Goal: Information Seeking & Learning: Stay updated

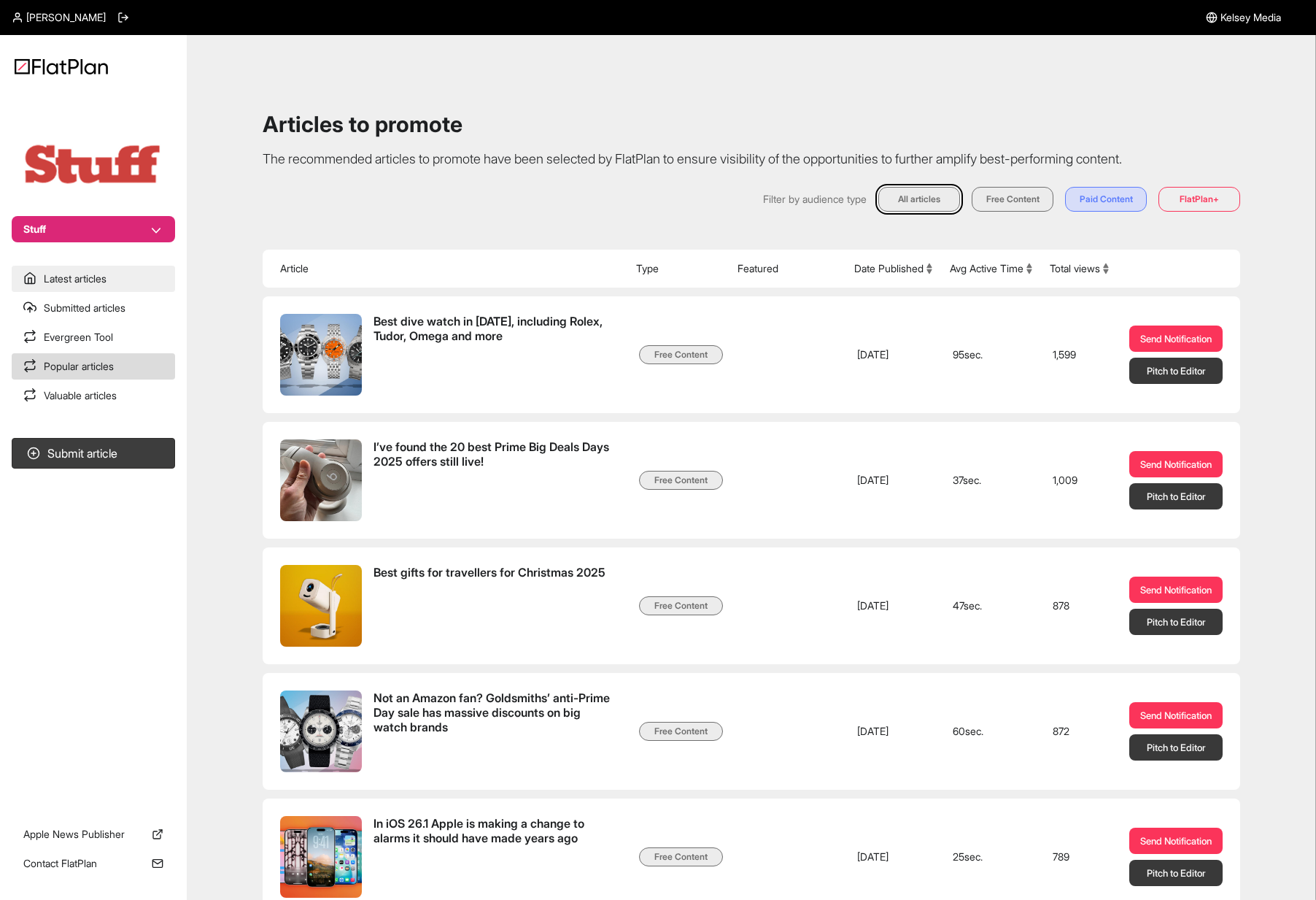
click at [99, 282] on link "Latest articles" at bounding box center [93, 278] width 164 height 26
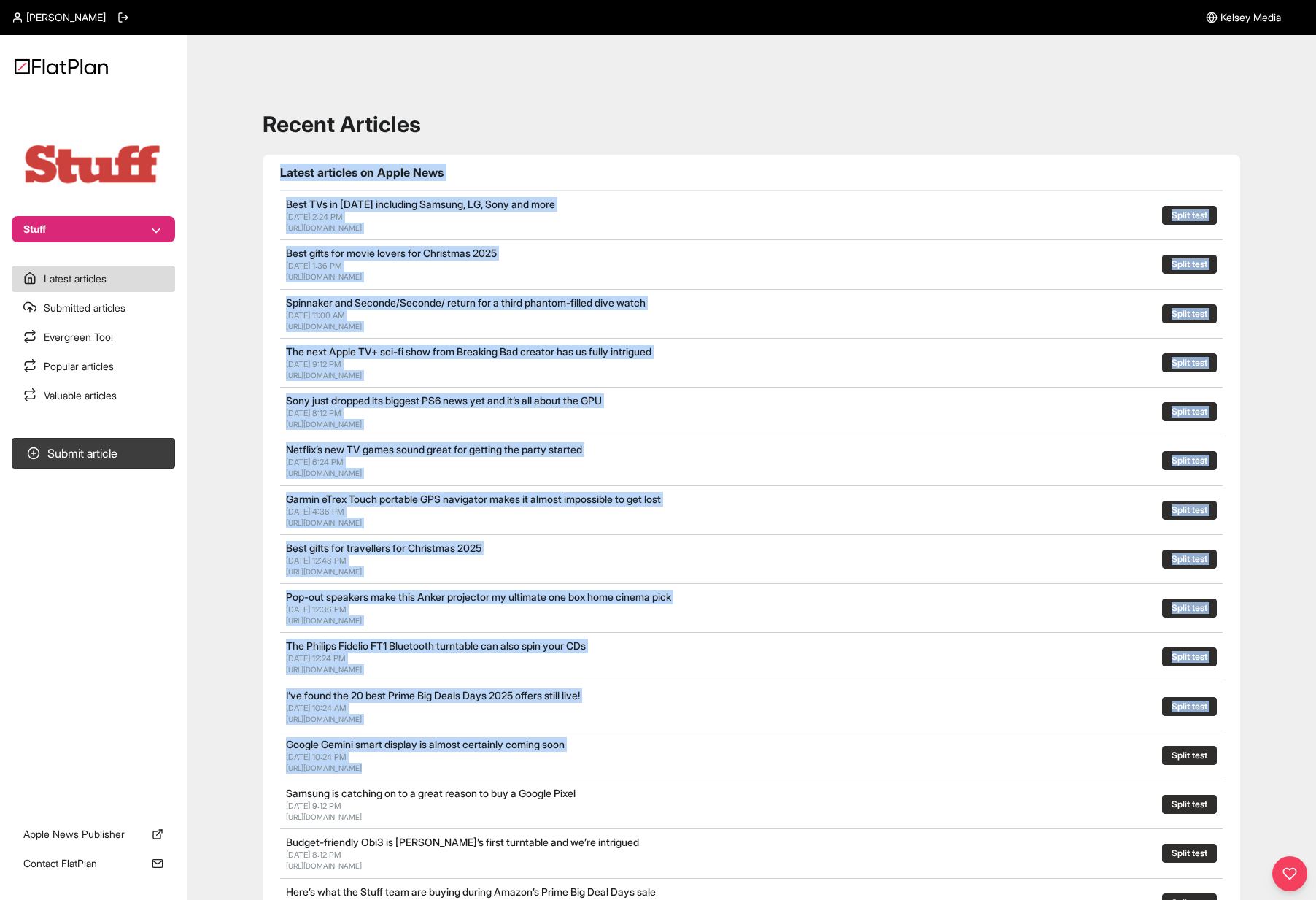
drag, startPoint x: 938, startPoint y: 755, endPoint x: 563, endPoint y: 144, distance: 716.9
click at [563, 144] on div "Recent Articles Latest articles on Apple News Best TVs in [DATE] including Sams…" at bounding box center [751, 659] width 1095 height 1214
click at [567, 147] on div "Recent Articles Latest articles on Apple News Best TVs in [DATE] including Sams…" at bounding box center [751, 659] width 1095 height 1214
drag, startPoint x: 567, startPoint y: 147, endPoint x: 1025, endPoint y: 759, distance: 764.4
click at [1025, 760] on div "Recent Articles Latest articles on Apple News Best TVs in [DATE] including Sams…" at bounding box center [751, 659] width 1095 height 1214
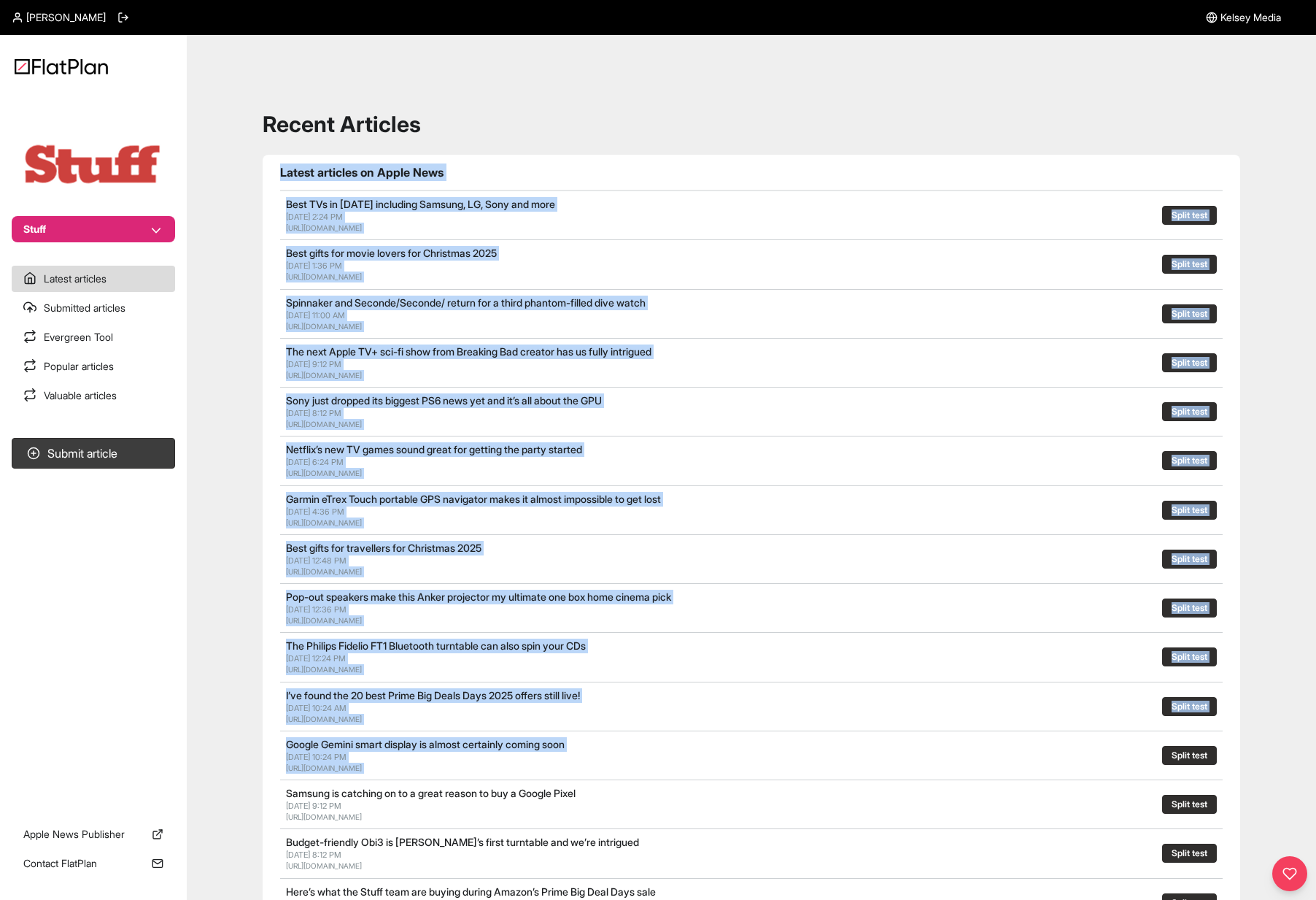
click at [1025, 759] on div at bounding box center [1000, 755] width 290 height 37
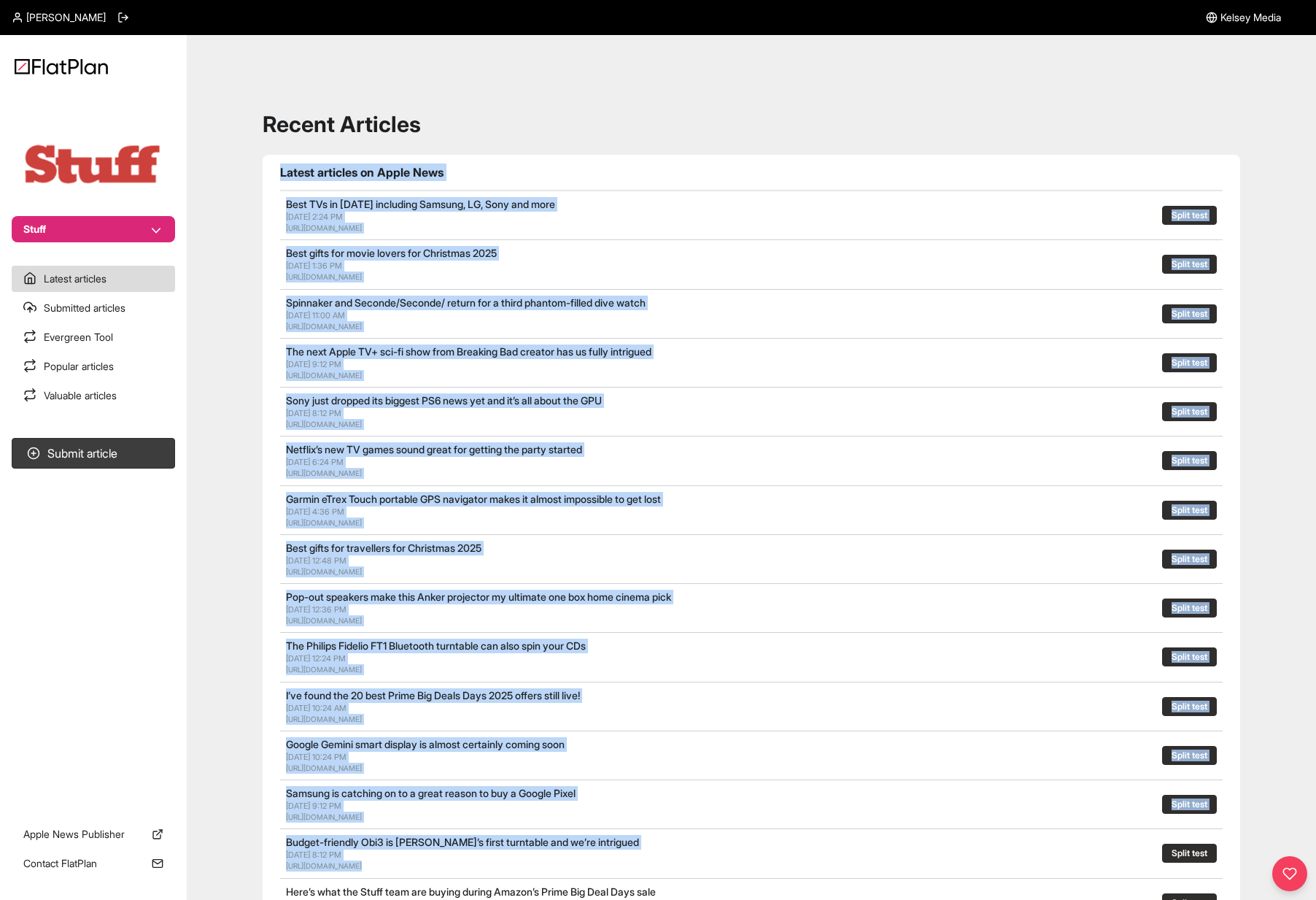
drag, startPoint x: 950, startPoint y: 797, endPoint x: 659, endPoint y: 147, distance: 712.2
click at [659, 147] on div "Recent Articles Latest articles on Apple News Best TVs in [DATE] including Sams…" at bounding box center [751, 659] width 1095 height 1214
click at [660, 147] on div "Recent Articles Latest articles on Apple News Best TVs in [DATE] including Sams…" at bounding box center [751, 659] width 1095 height 1214
drag, startPoint x: 649, startPoint y: 143, endPoint x: 975, endPoint y: 872, distance: 798.6
click at [975, 872] on div "Recent Articles Latest articles on Apple News Best TVs in [DATE] including Sams…" at bounding box center [751, 659] width 1095 height 1214
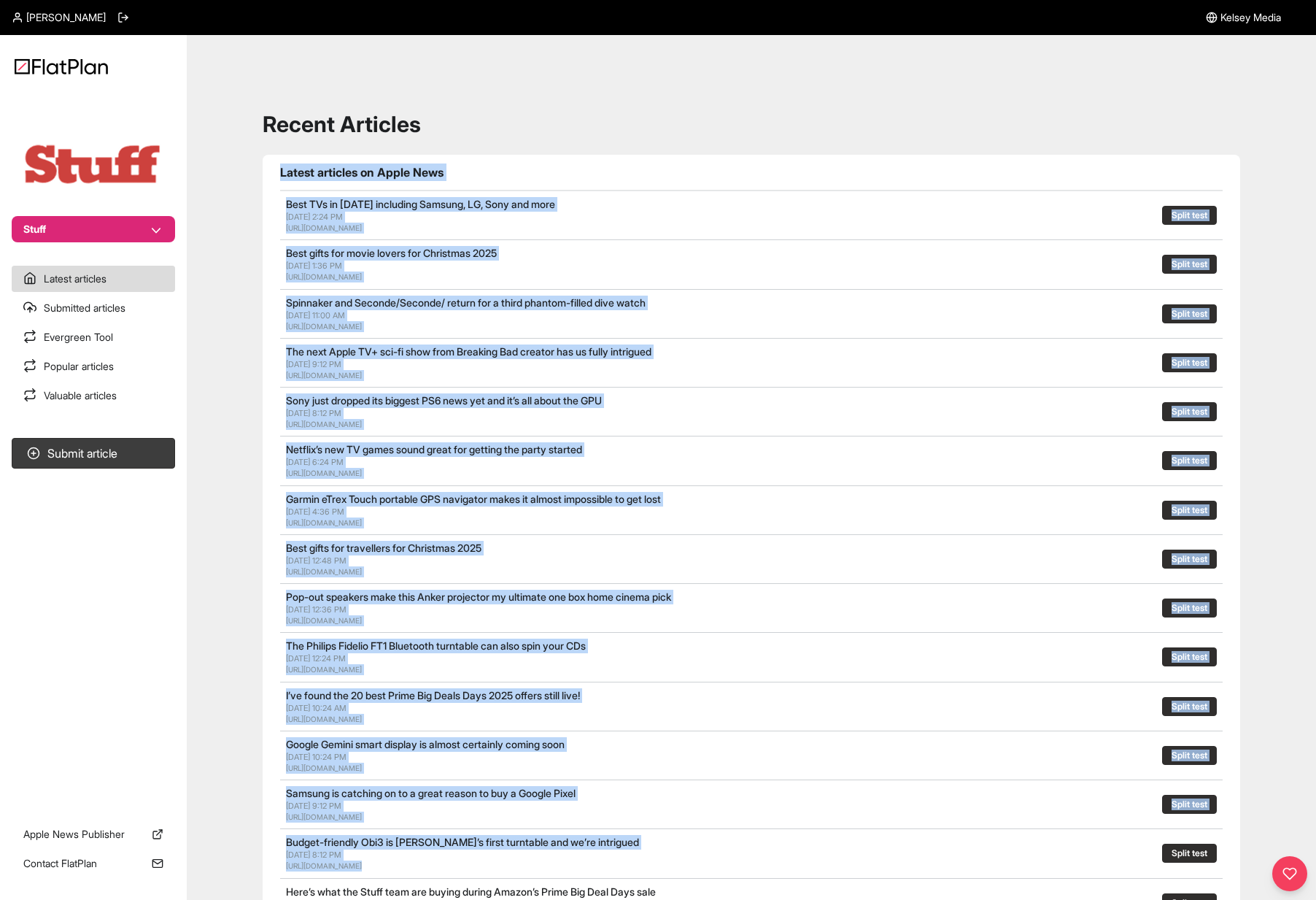
click at [975, 869] on div at bounding box center [1018, 853] width 253 height 37
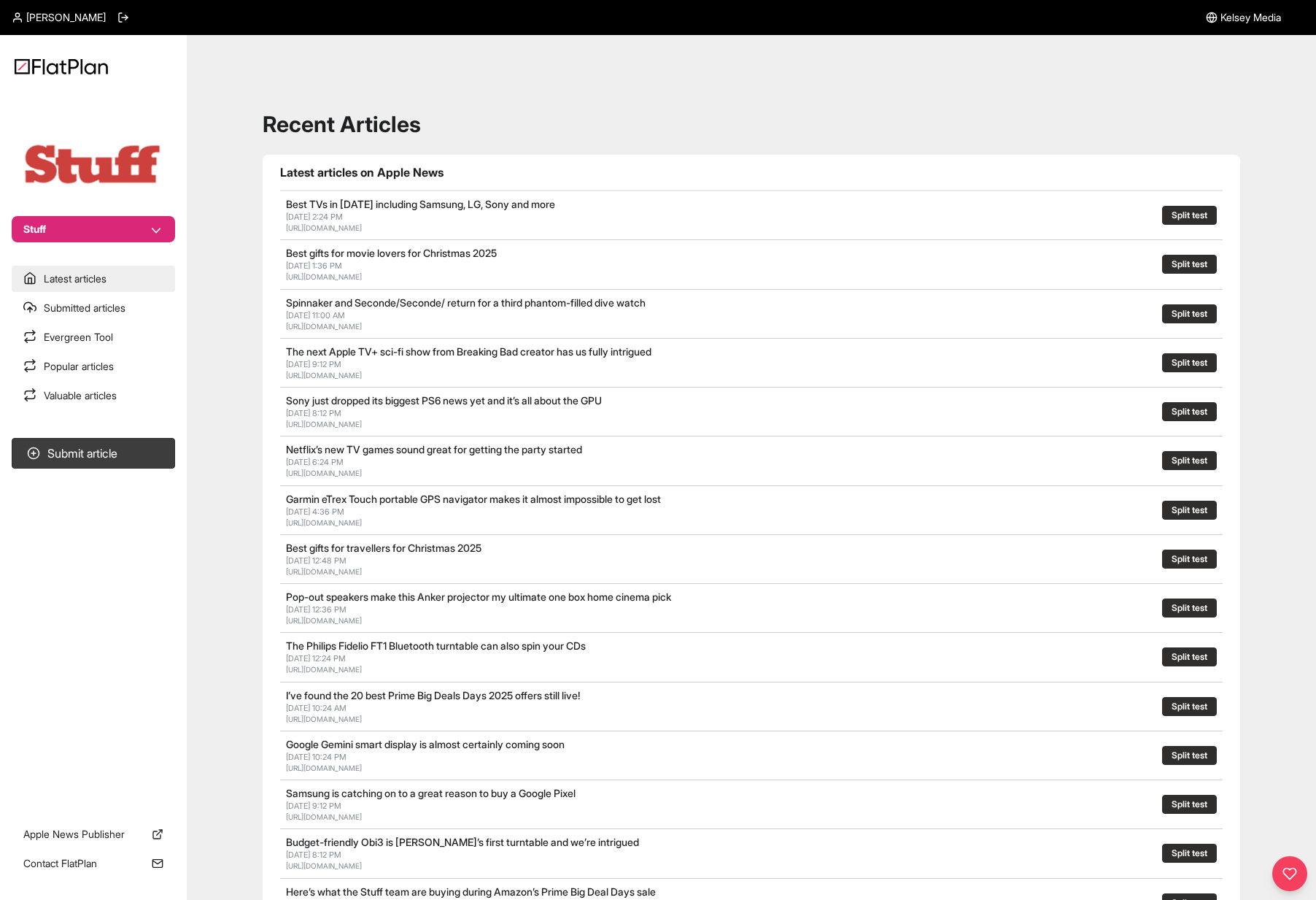
click at [105, 284] on link "Latest articles" at bounding box center [93, 278] width 164 height 26
